Goal: Information Seeking & Learning: Check status

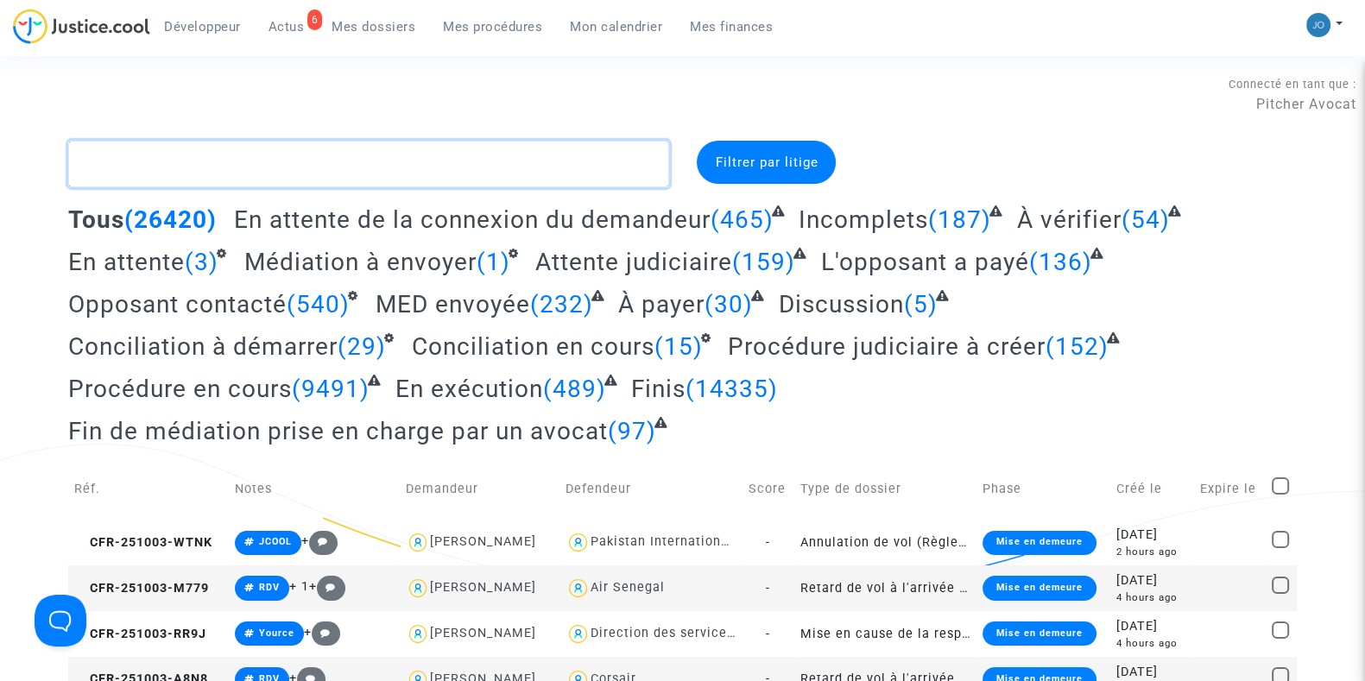
click at [511, 169] on textarea at bounding box center [368, 164] width 601 height 47
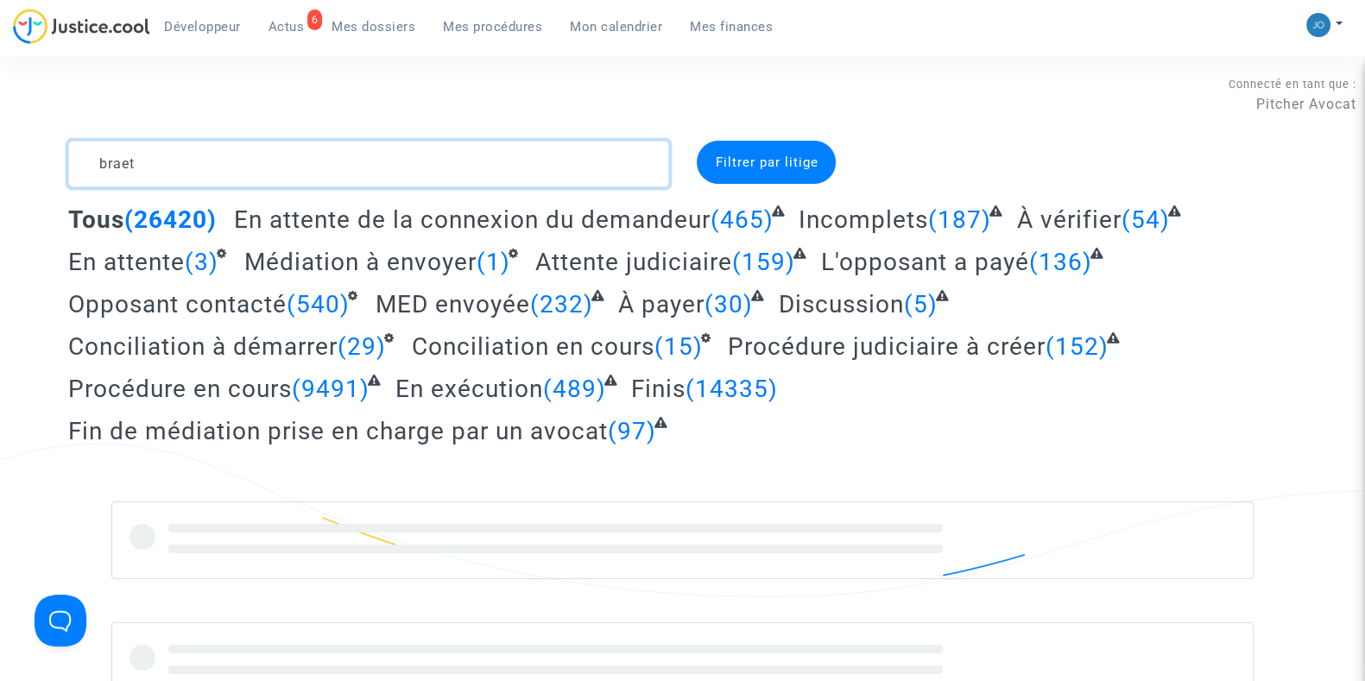
type textarea "braet"
click at [1244, 383] on div "Tous (26420) En attente de la connexion du demandeur (465) Incomplets (187) À v…" at bounding box center [682, 332] width 1229 height 254
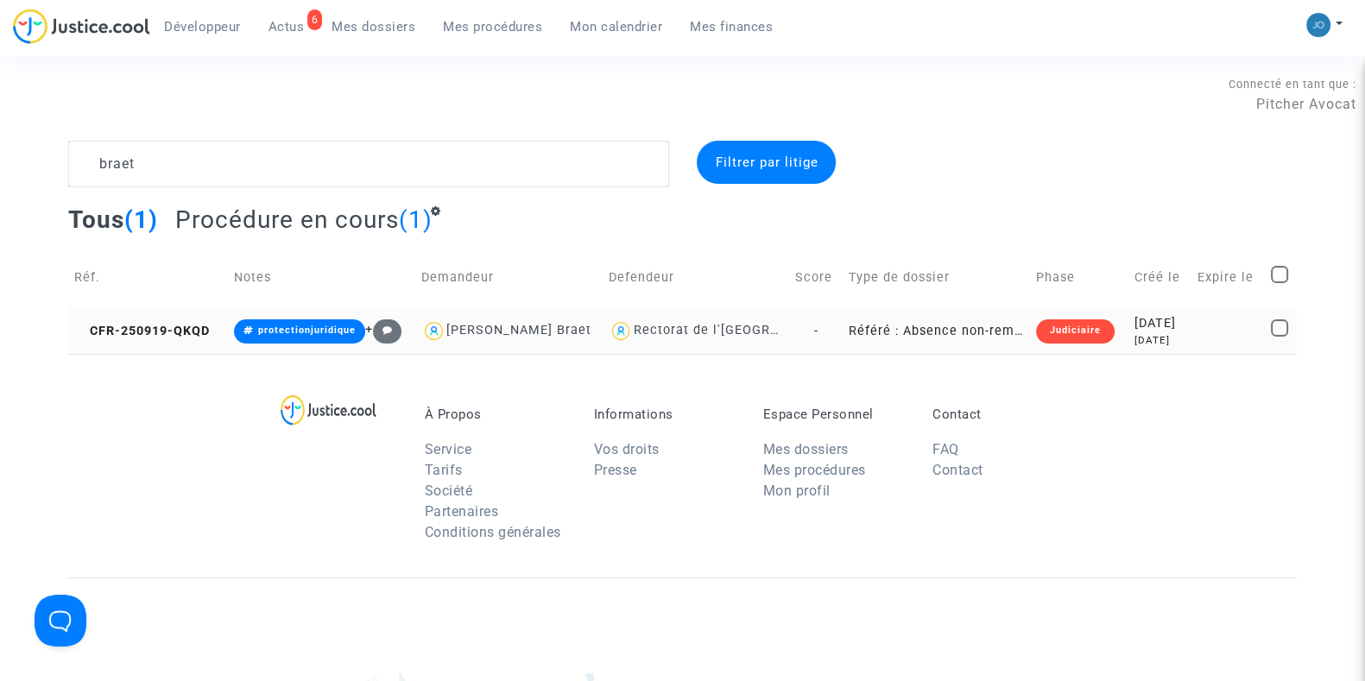
click at [1135, 326] on div "[DATE]" at bounding box center [1160, 323] width 51 height 19
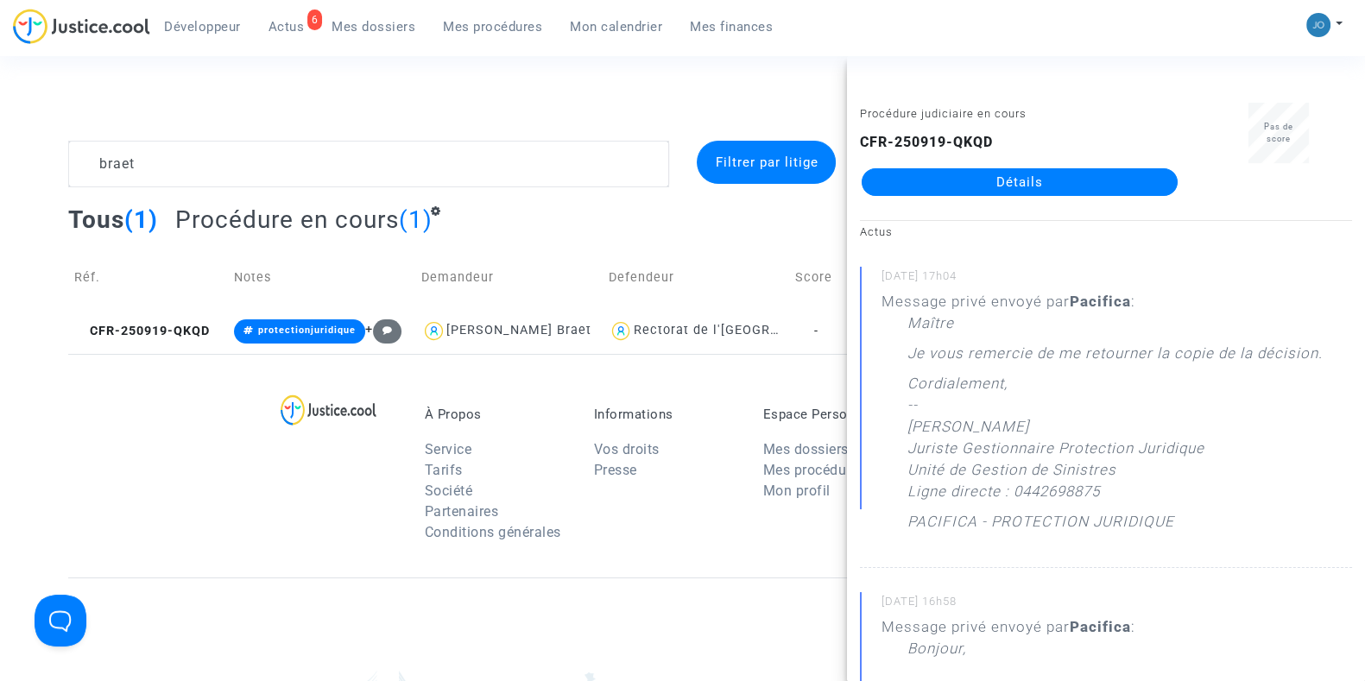
click at [973, 186] on link "Détails" at bounding box center [1020, 182] width 316 height 28
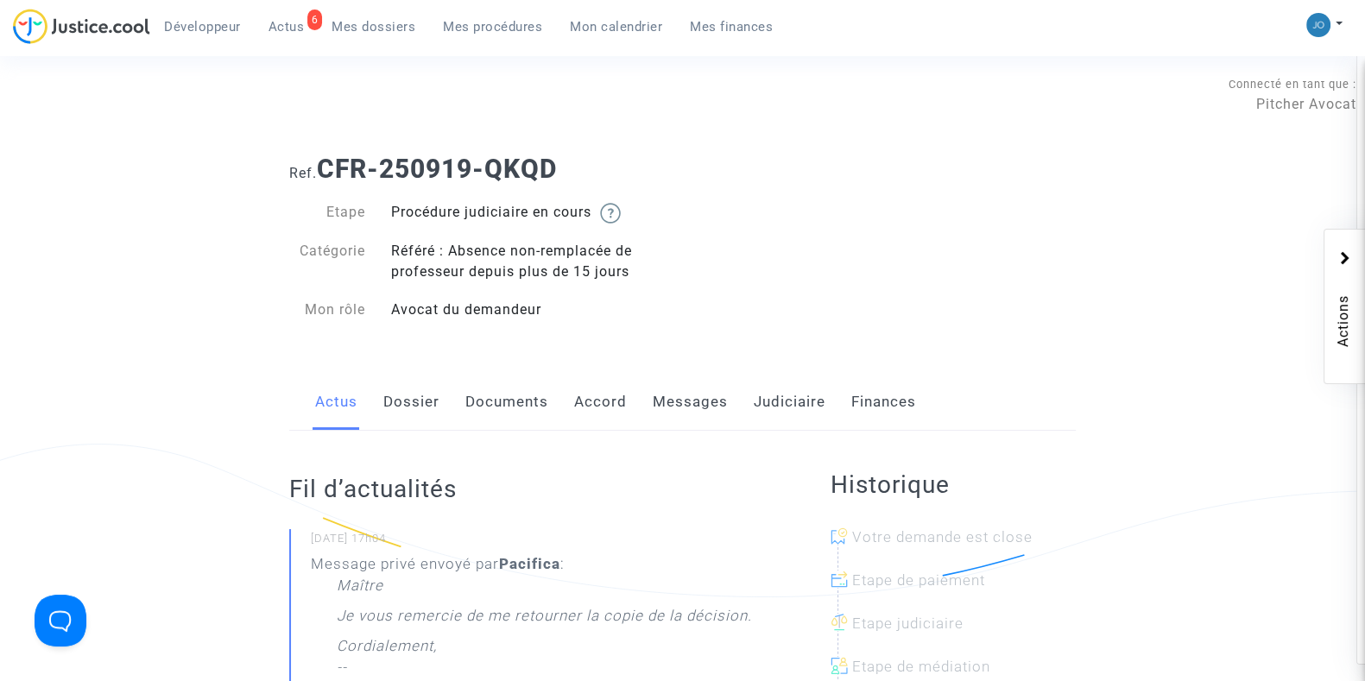
click at [510, 390] on link "Documents" at bounding box center [506, 402] width 83 height 57
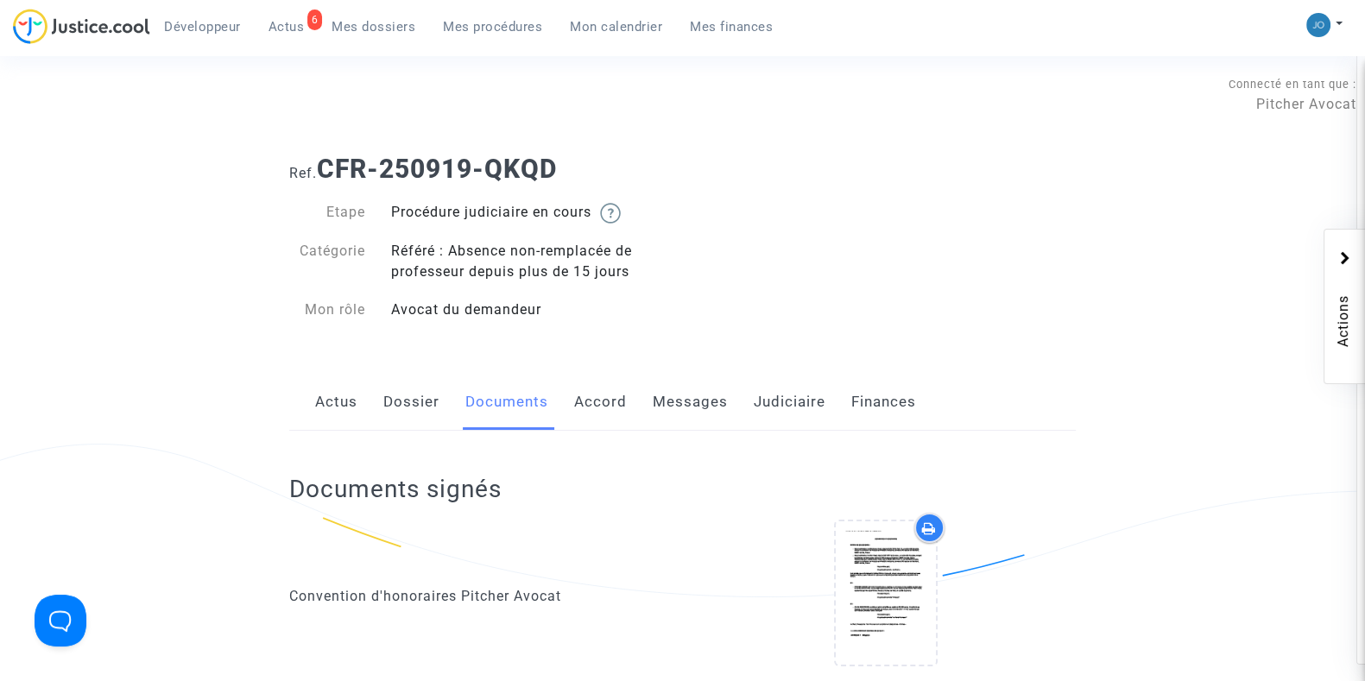
click at [691, 390] on link "Messages" at bounding box center [690, 402] width 75 height 57
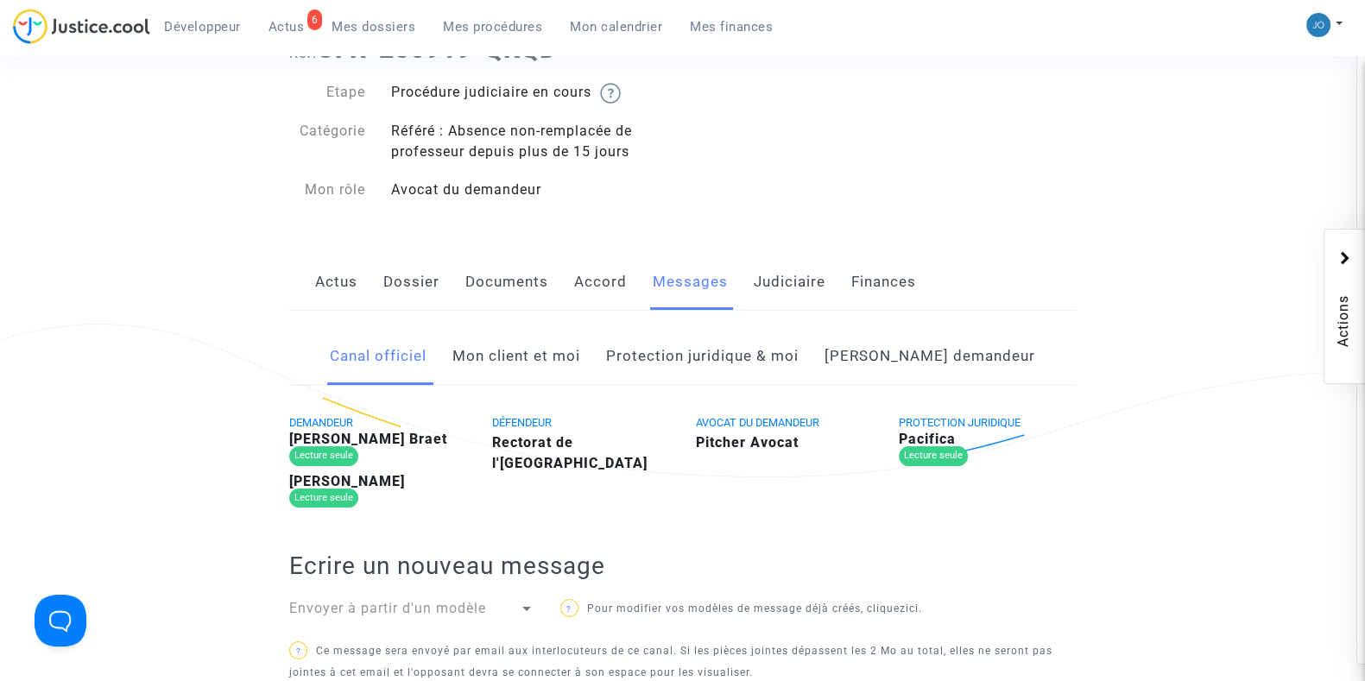
scroll to position [142, 0]
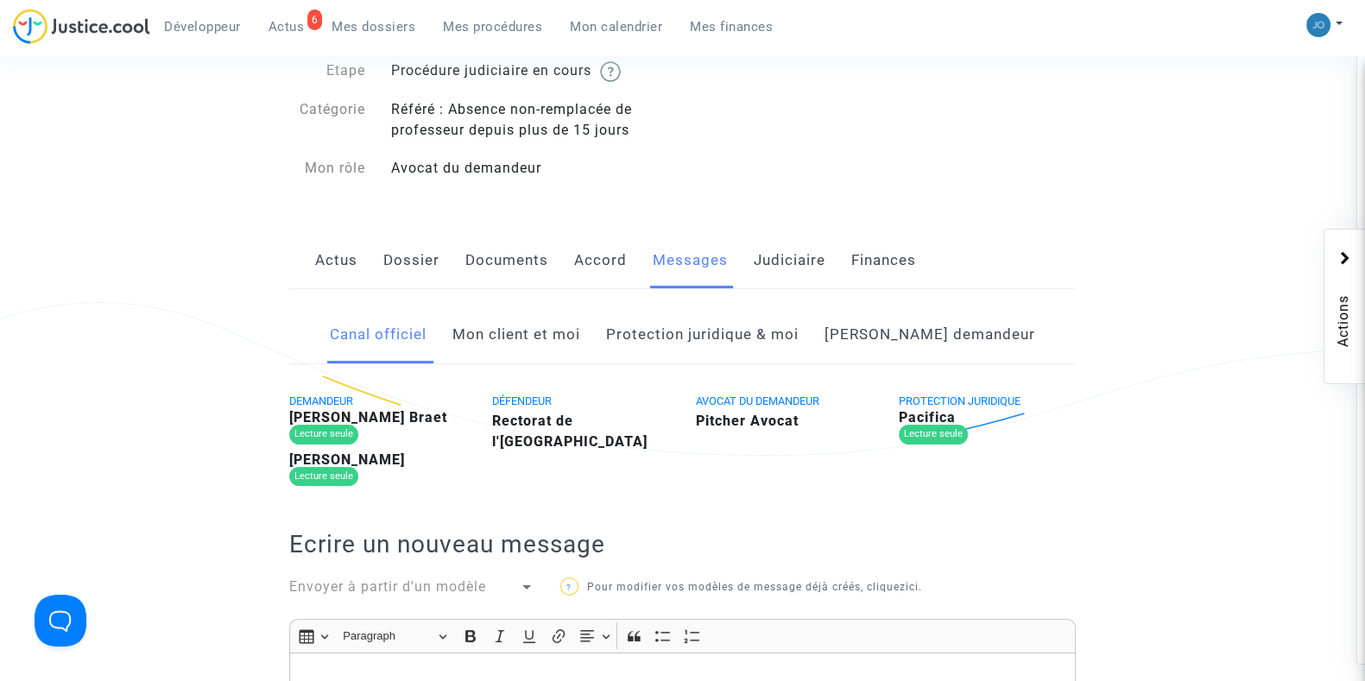
click at [885, 340] on link "[PERSON_NAME] demandeur" at bounding box center [930, 335] width 211 height 57
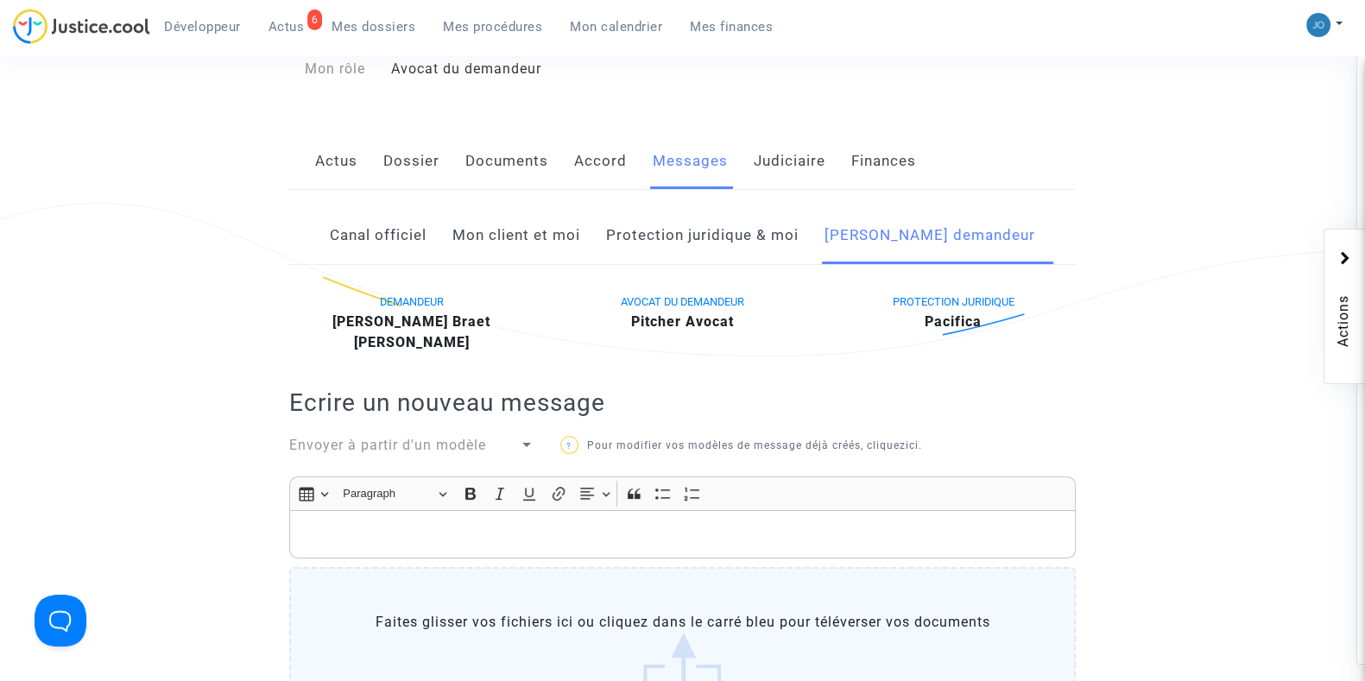
scroll to position [187, 0]
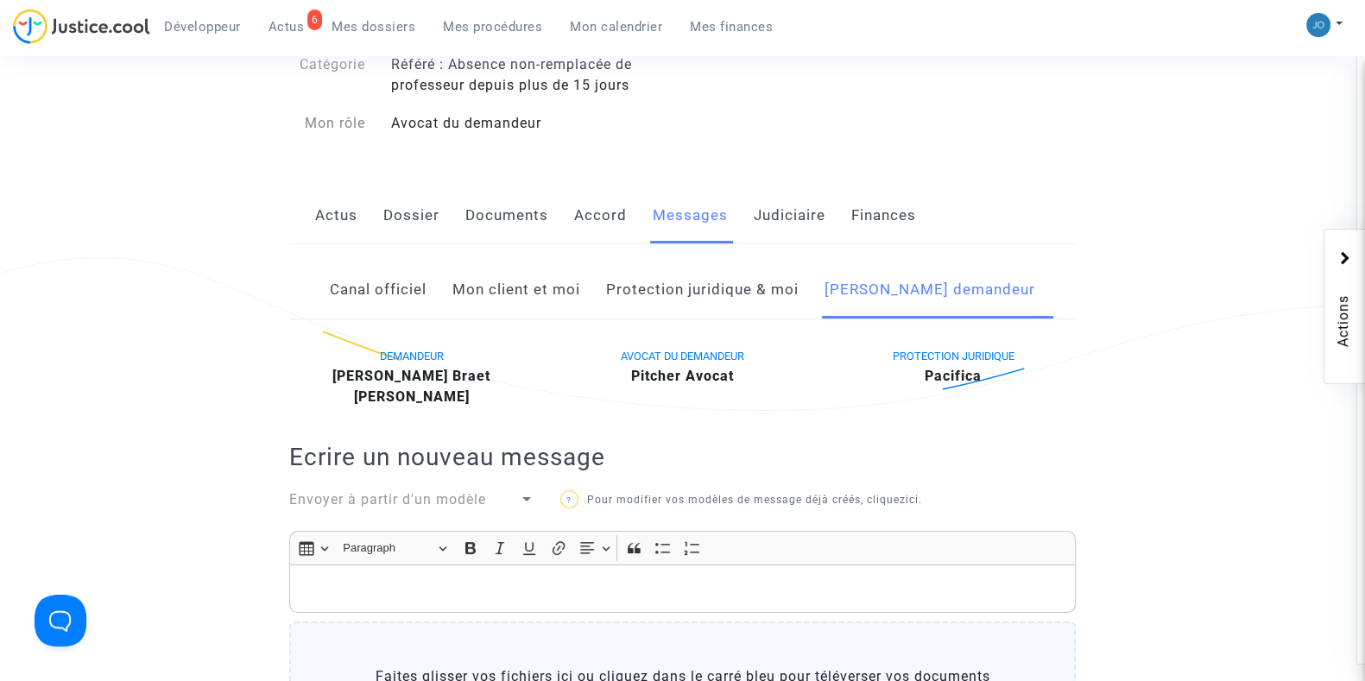
click at [708, 583] on p "Rich Text Editor, main" at bounding box center [683, 590] width 769 height 22
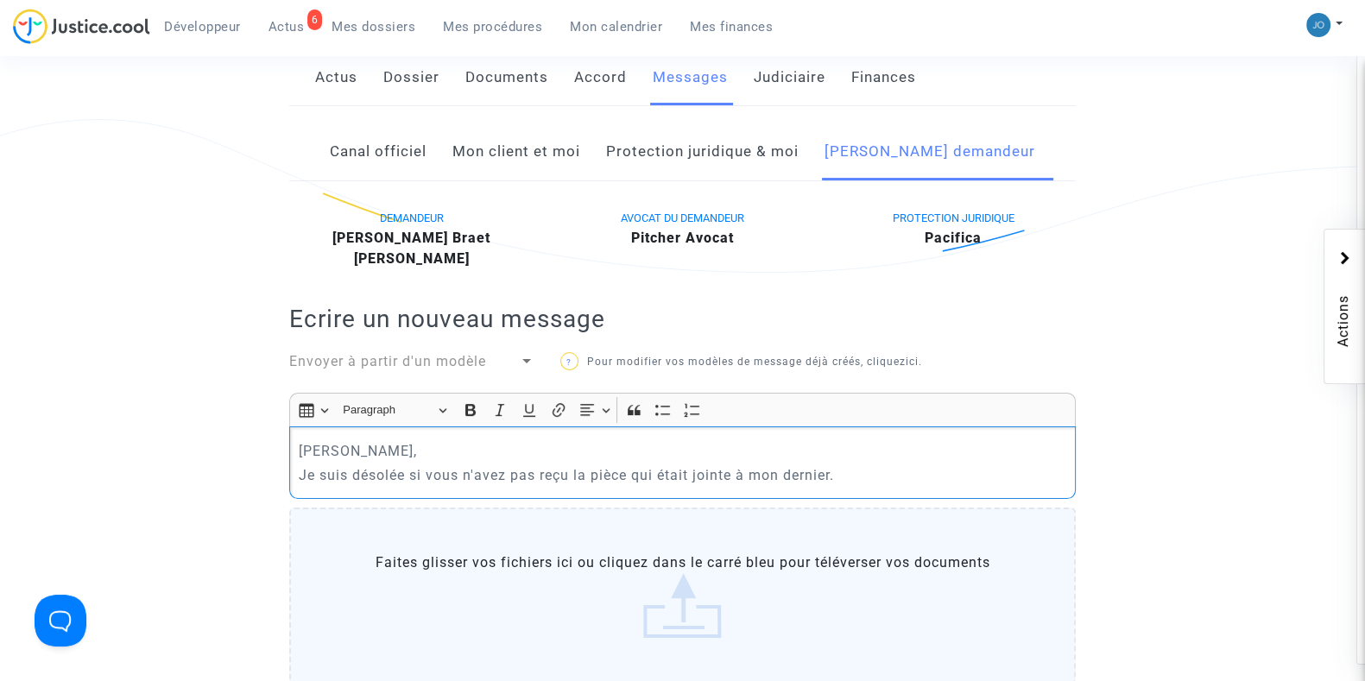
scroll to position [320, 0]
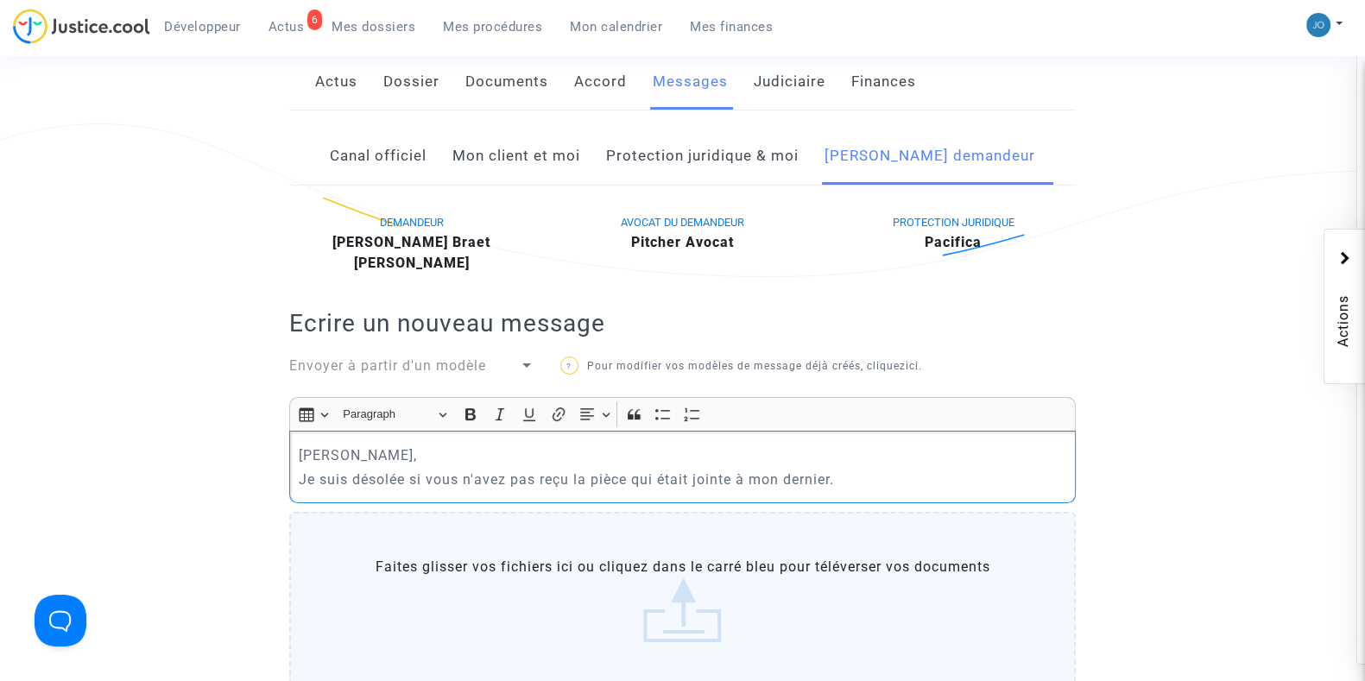
drag, startPoint x: 864, startPoint y: 474, endPoint x: 75, endPoint y: 396, distance: 793.1
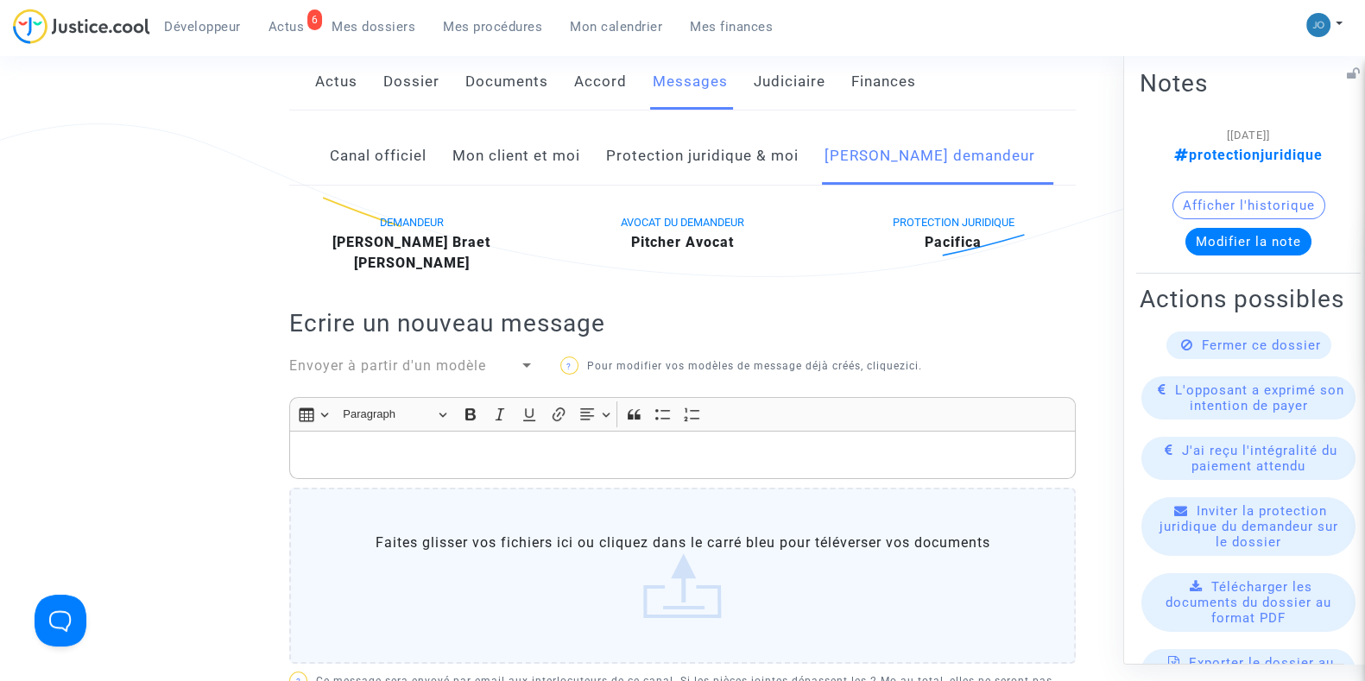
click at [1265, 213] on button "Afficher l'historique" at bounding box center [1249, 205] width 153 height 28
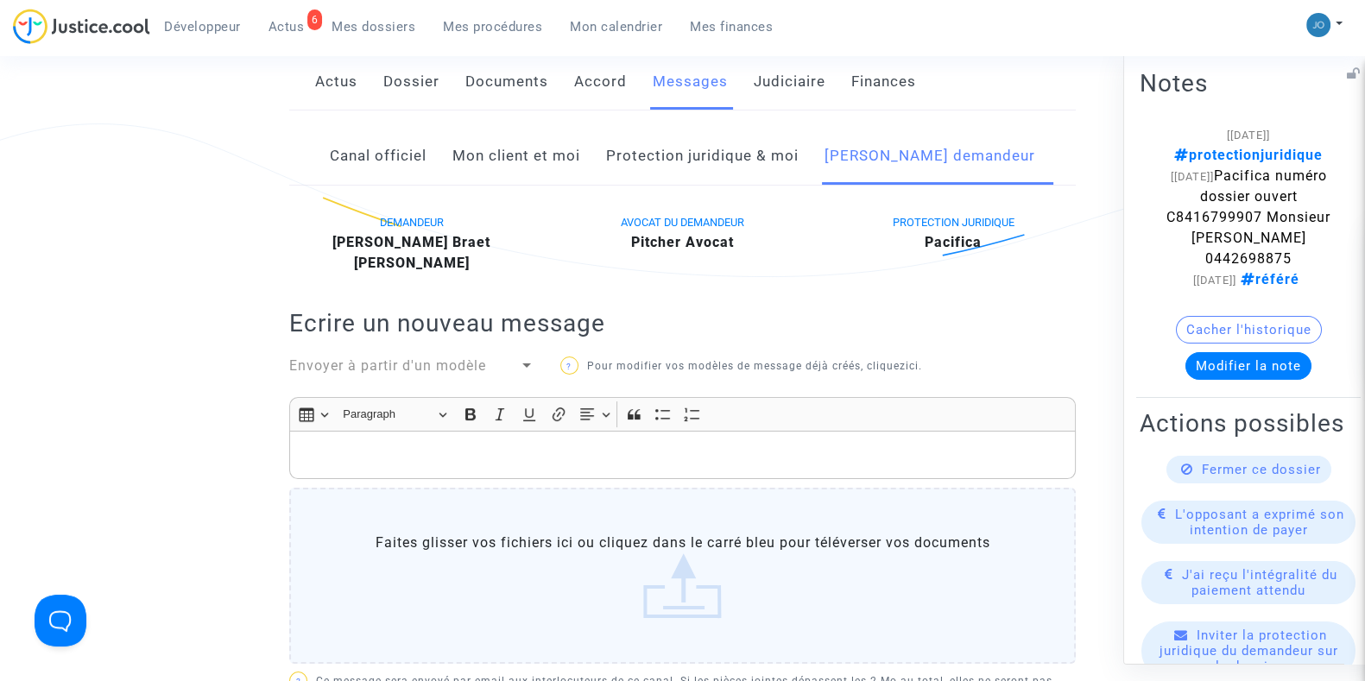
drag, startPoint x: 1307, startPoint y: 220, endPoint x: 1217, endPoint y: 218, distance: 90.7
click at [1217, 218] on span "Pacifica numéro dossier ouvert C8416799907 Monsieur [PERSON_NAME] 0442698875" at bounding box center [1249, 216] width 164 height 99
drag, startPoint x: 1217, startPoint y: 218, endPoint x: 1318, endPoint y: 213, distance: 101.2
click at [1318, 213] on note-viewer "[[DATE]] protectionjuridique [[DATE]] Pacifica numéro dossier ouvert C841679990…" at bounding box center [1249, 251] width 218 height 256
